Goal: Transaction & Acquisition: Obtain resource

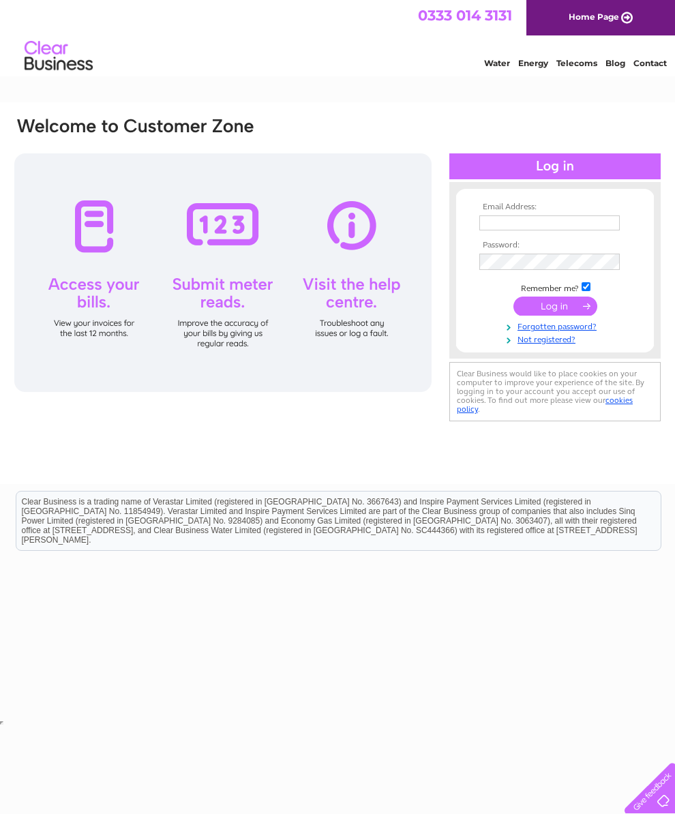
click at [572, 219] on input "text" at bounding box center [549, 222] width 140 height 15
type input "johntaylor777@btinternet.com"
click at [558, 312] on input "submit" at bounding box center [555, 307] width 84 height 19
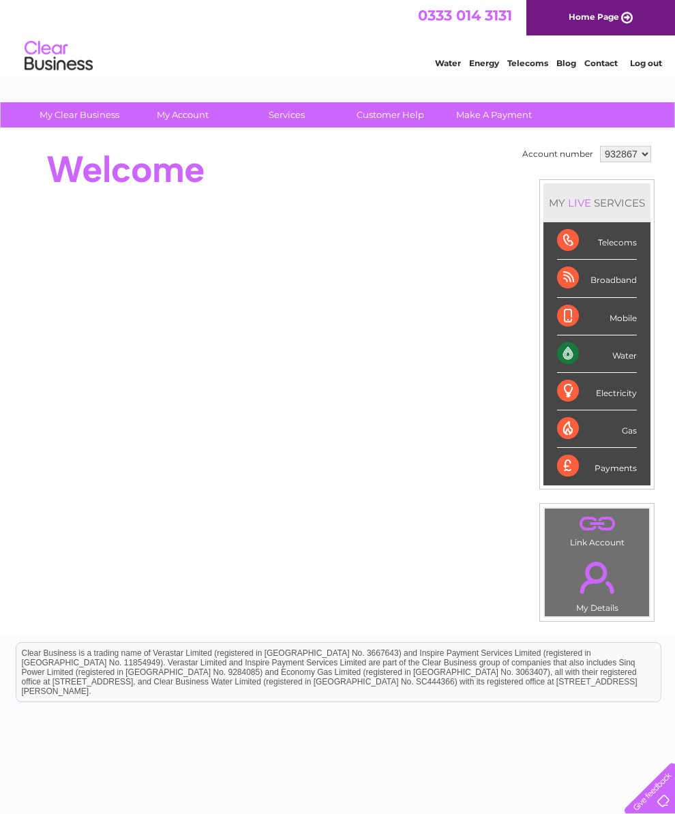
click at [622, 372] on div "Water" at bounding box center [597, 353] width 80 height 37
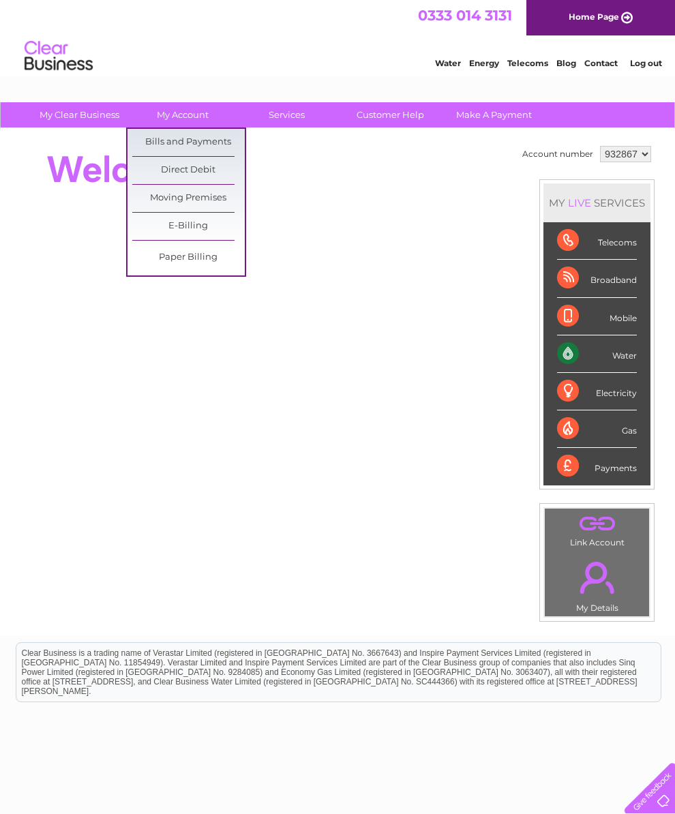
click at [211, 140] on link "Bills and Payments" at bounding box center [188, 142] width 112 height 27
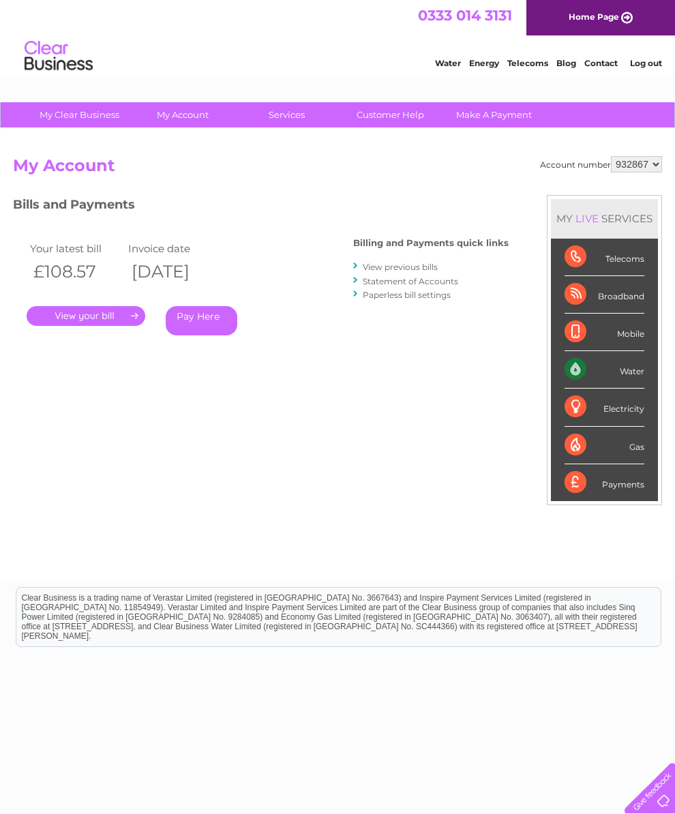
click at [112, 314] on link "." at bounding box center [86, 316] width 119 height 20
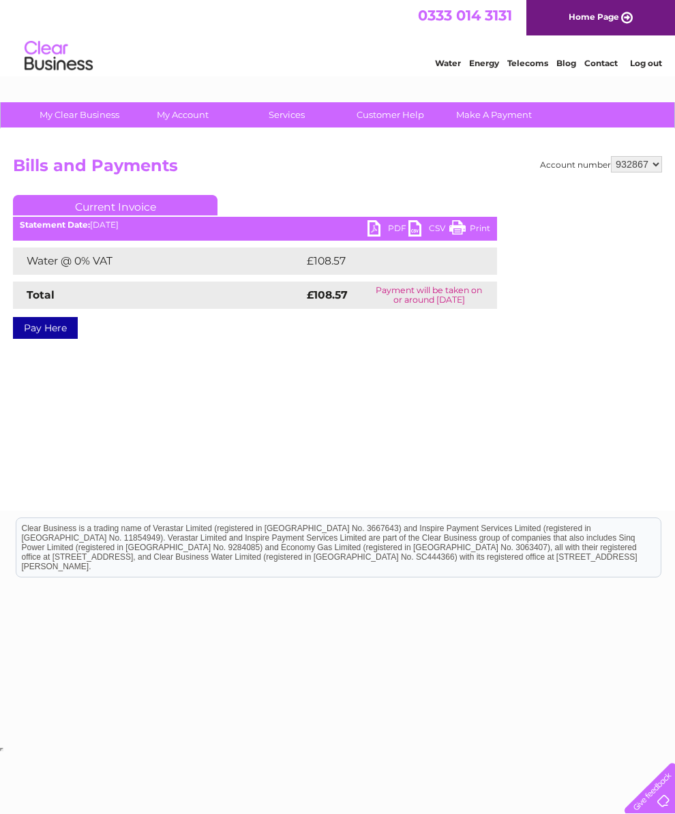
click at [370, 227] on link "PDF" at bounding box center [387, 230] width 41 height 20
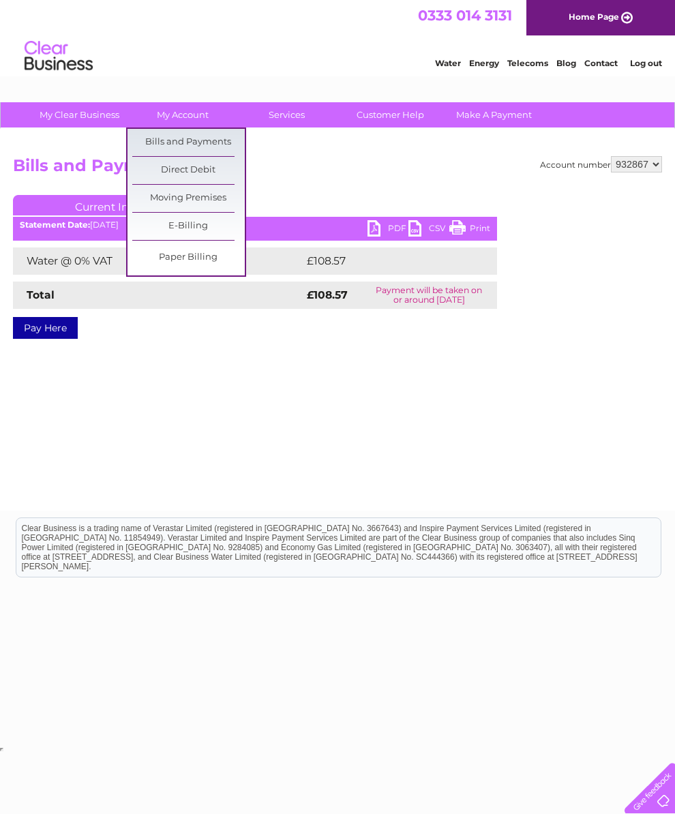
click at [224, 145] on link "Bills and Payments" at bounding box center [188, 142] width 112 height 27
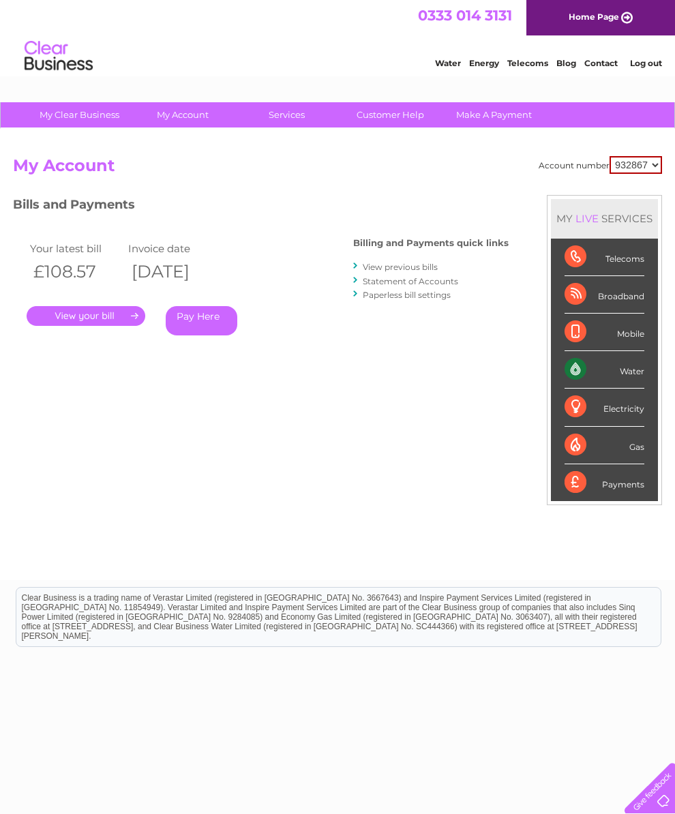
click at [425, 266] on link "View previous bills" at bounding box center [400, 267] width 75 height 10
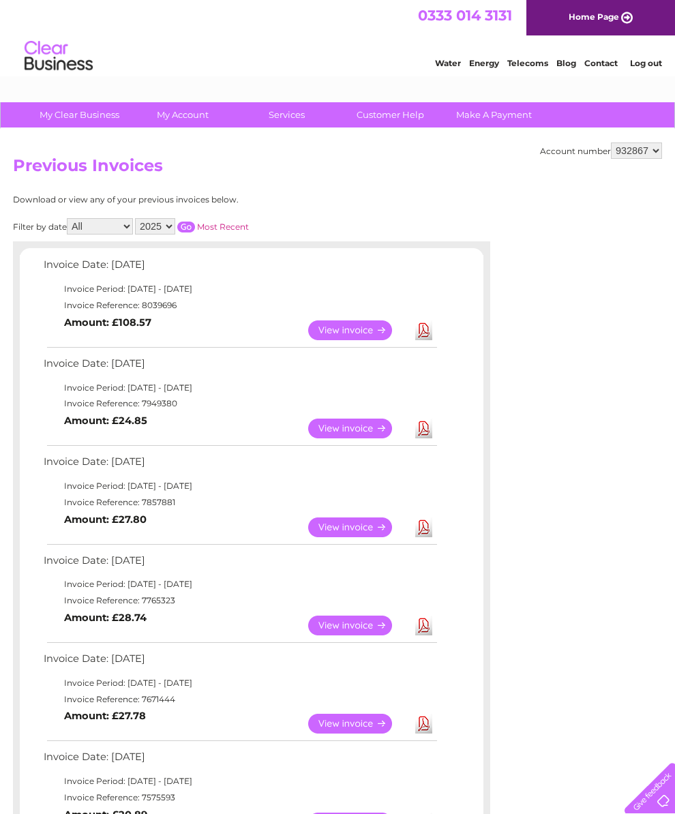
click at [355, 438] on link "View" at bounding box center [358, 429] width 100 height 20
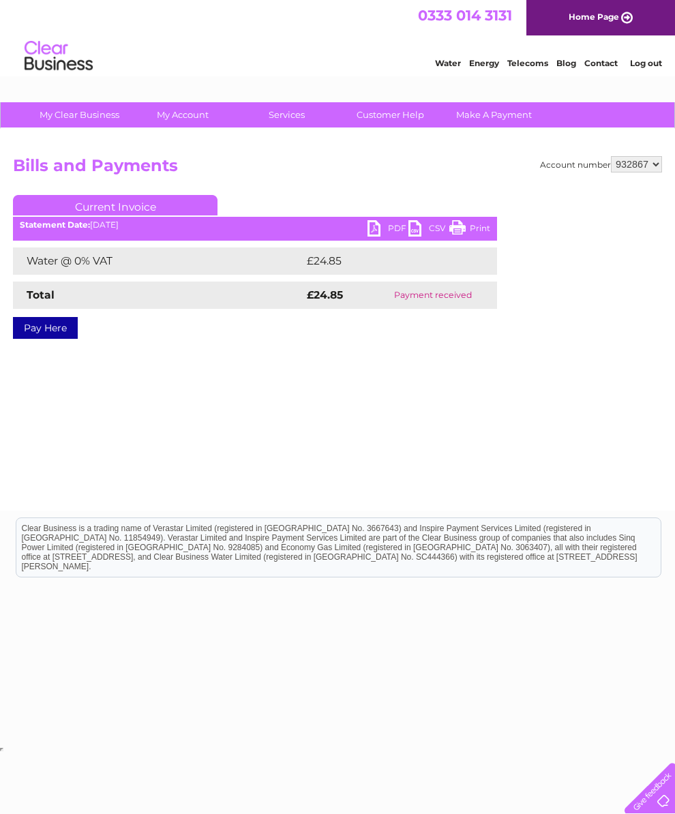
click at [380, 226] on link "PDF" at bounding box center [387, 230] width 41 height 20
